Goal: Find contact information: Obtain details needed to contact an individual or organization

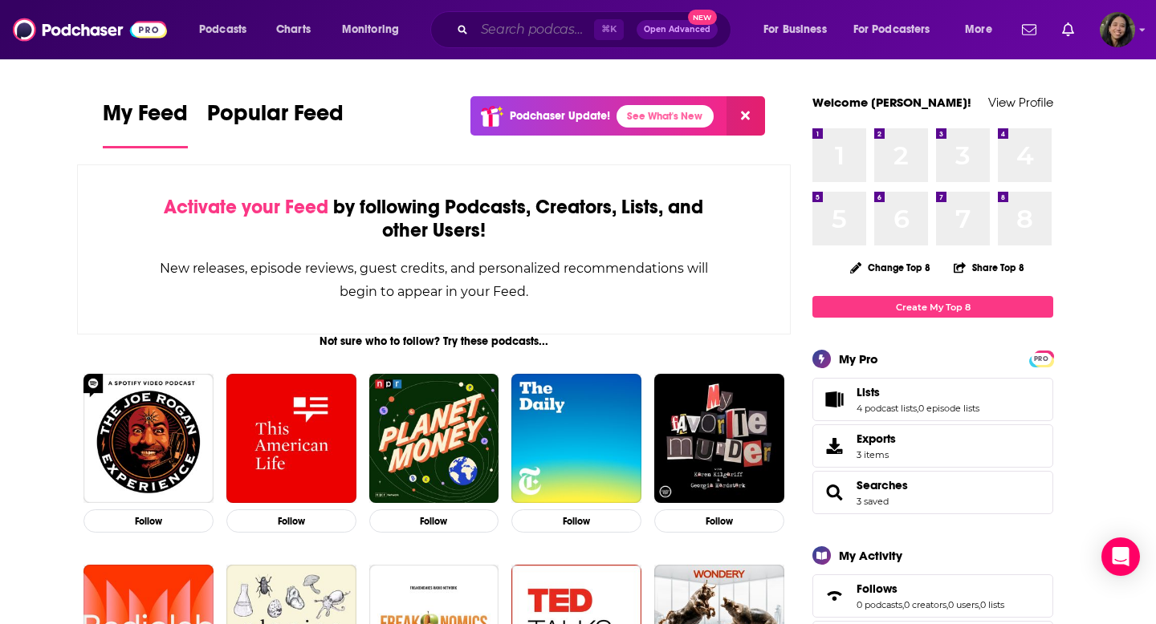
click at [565, 34] on input "Search podcasts, credits, & more..." at bounding box center [534, 30] width 120 height 26
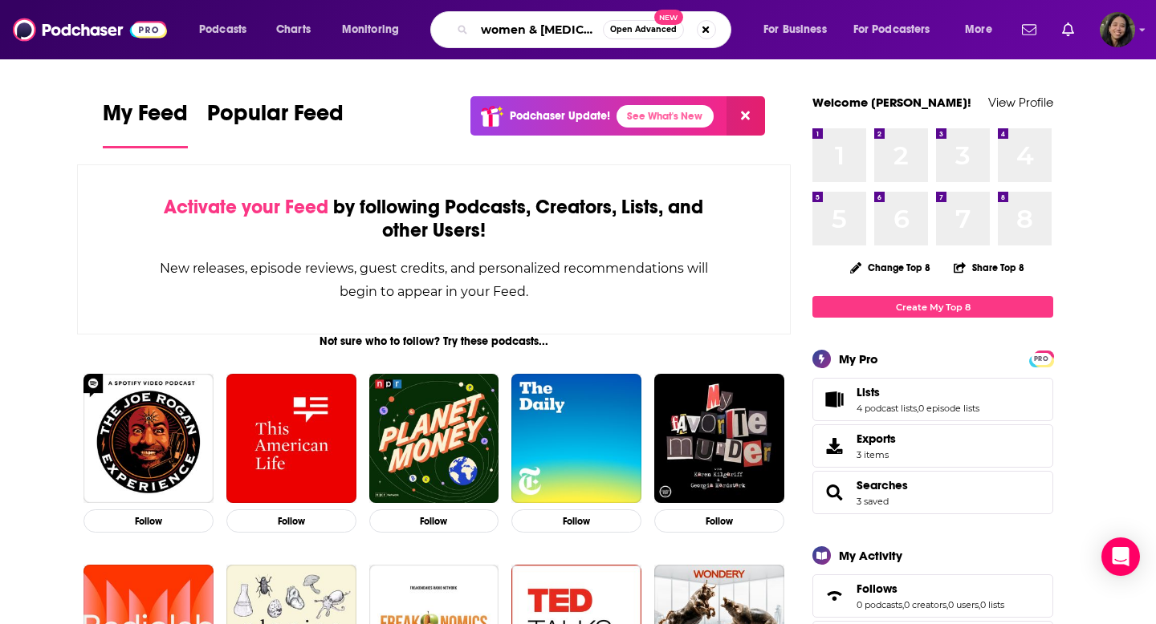
type input "women & [MEDICAL_DATA]"
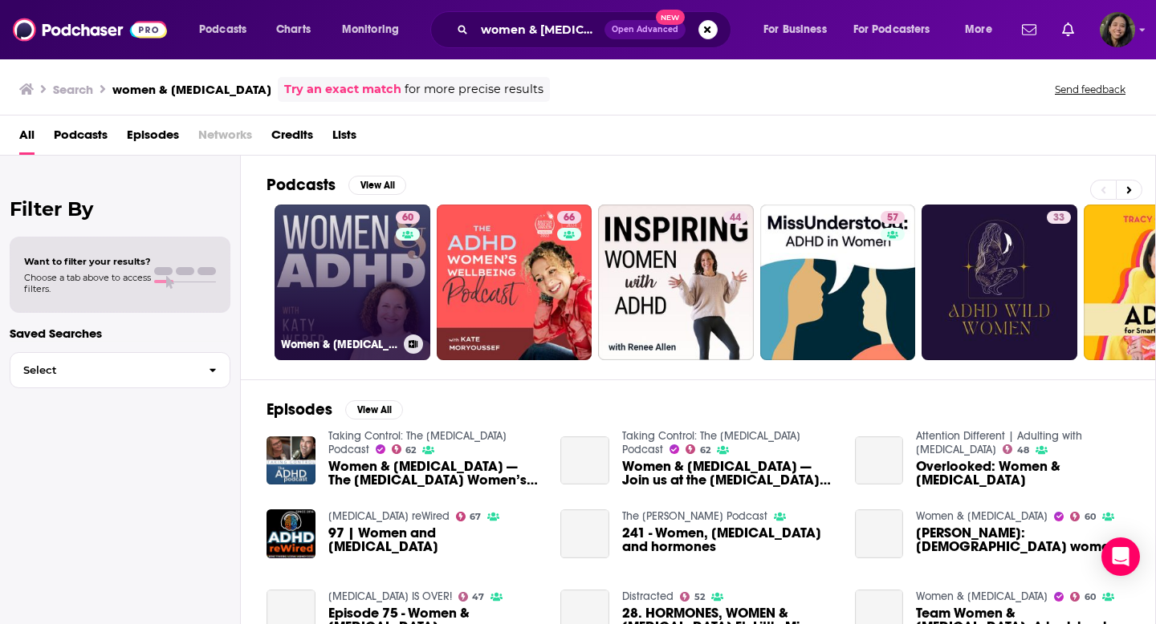
click at [338, 244] on link "60 Women & [MEDICAL_DATA]" at bounding box center [352, 283] width 156 height 156
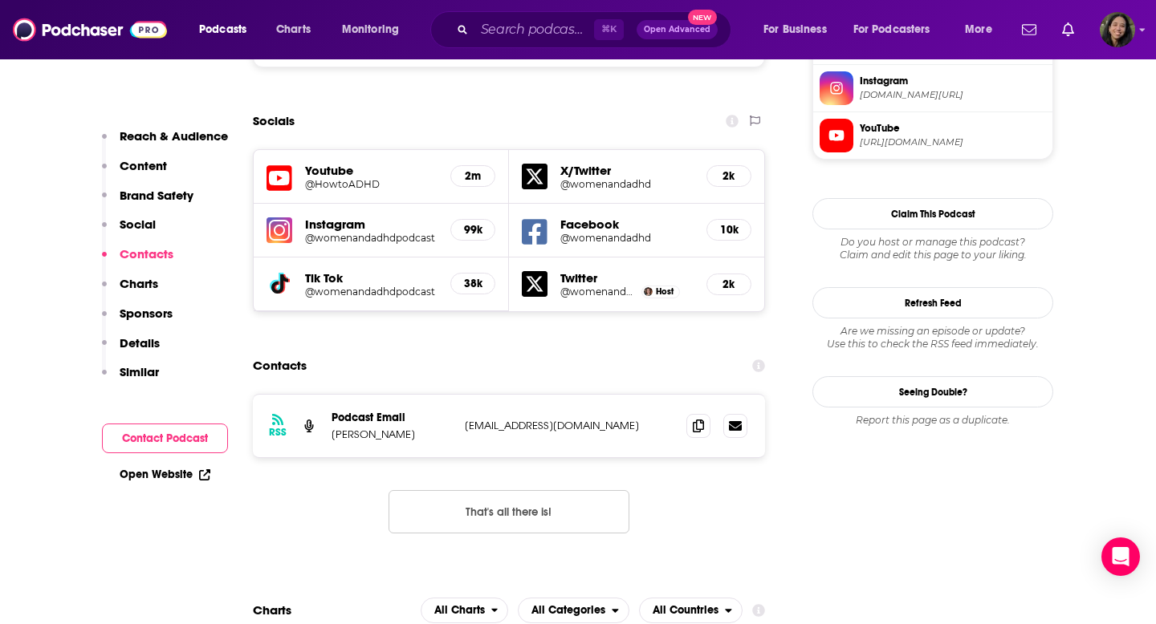
scroll to position [1538, 0]
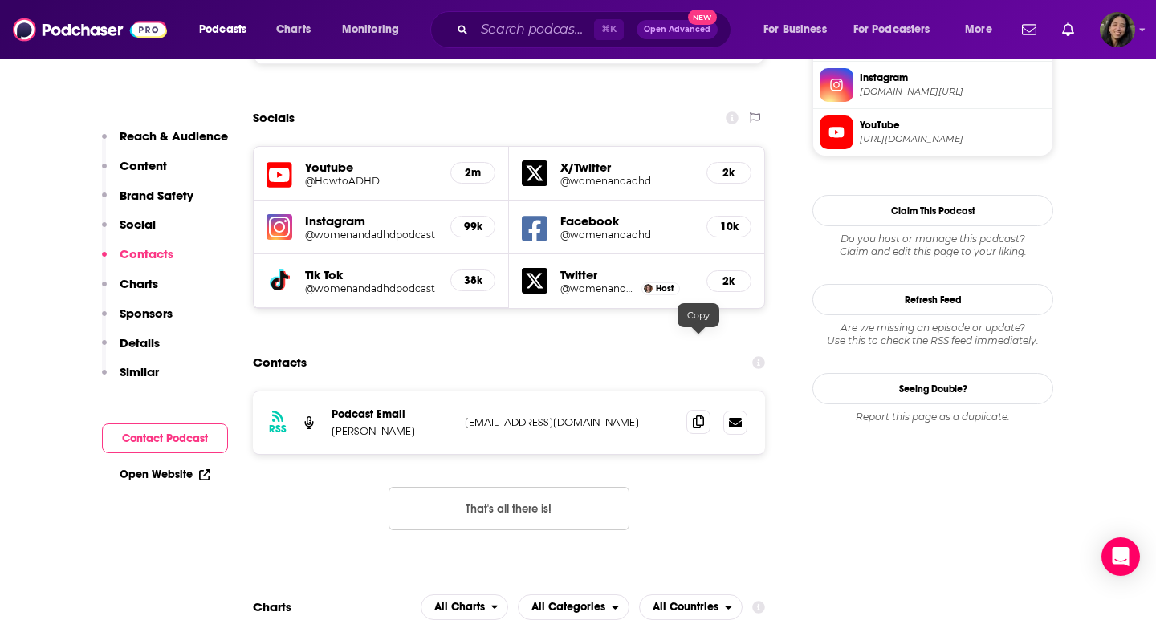
click at [700, 416] on icon at bounding box center [698, 422] width 11 height 13
